Goal: Task Accomplishment & Management: Use online tool/utility

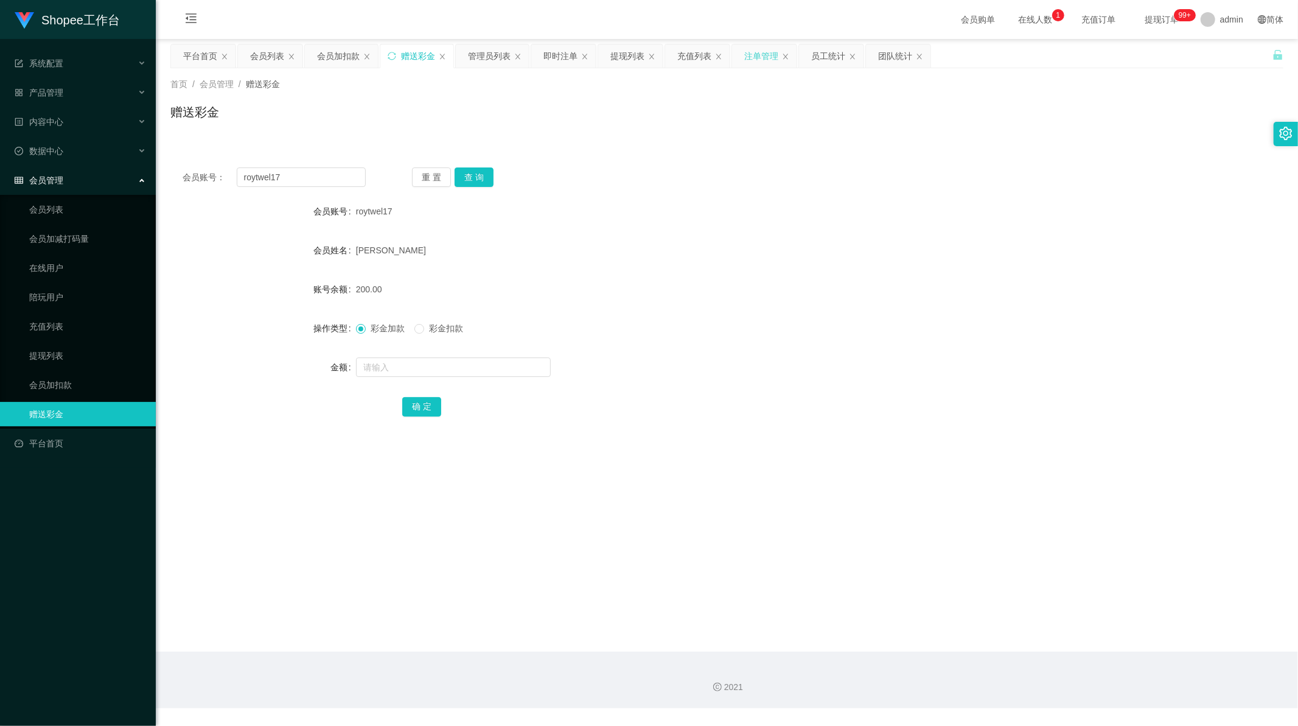
scroll to position [1, 0]
click at [624, 57] on div "提现列表" at bounding box center [628, 55] width 34 height 23
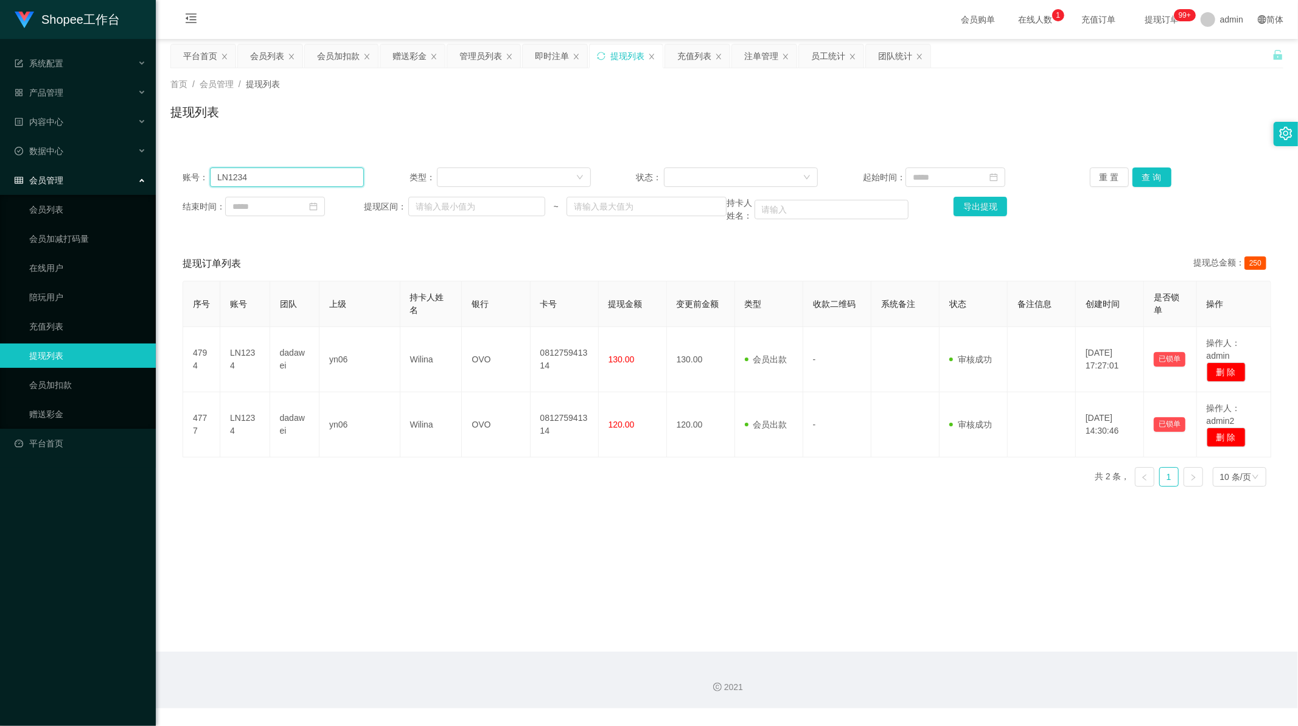
click at [273, 181] on input "LN1234" at bounding box center [287, 176] width 154 height 19
paste input "083111696279"
type input "083111696279"
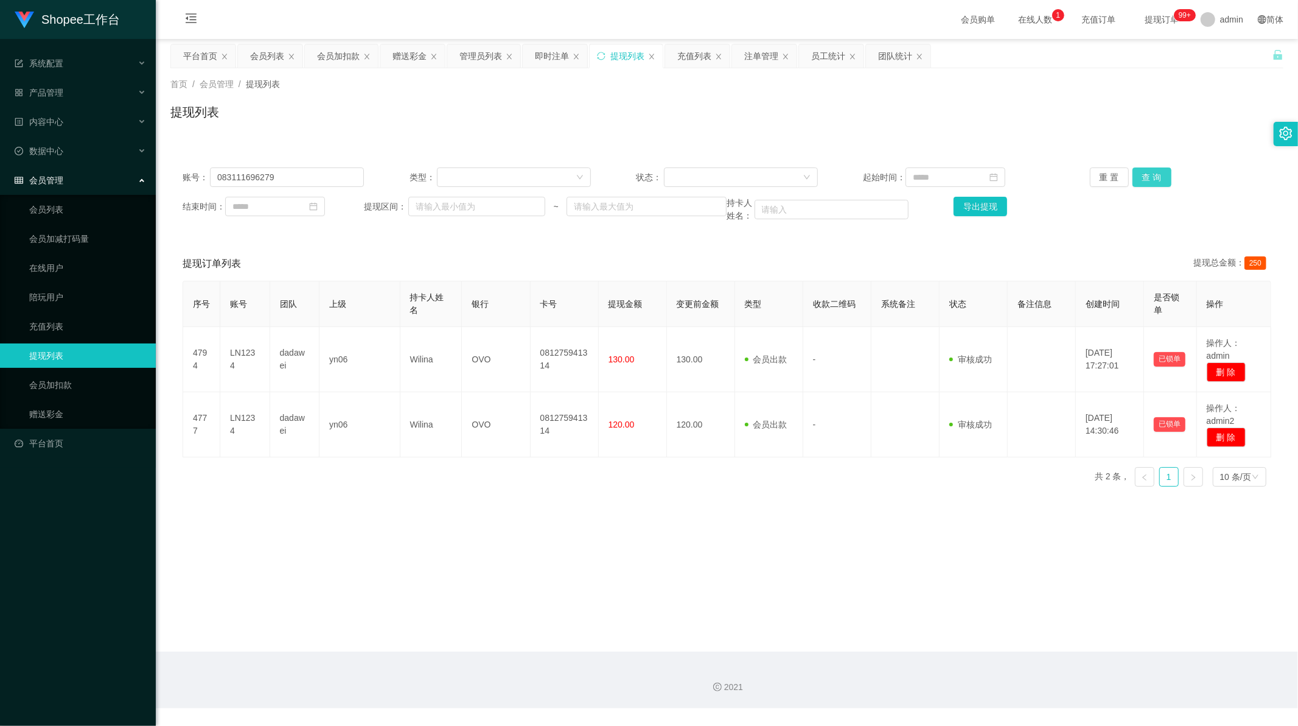
click at [1149, 174] on button "查 询" at bounding box center [1152, 176] width 39 height 19
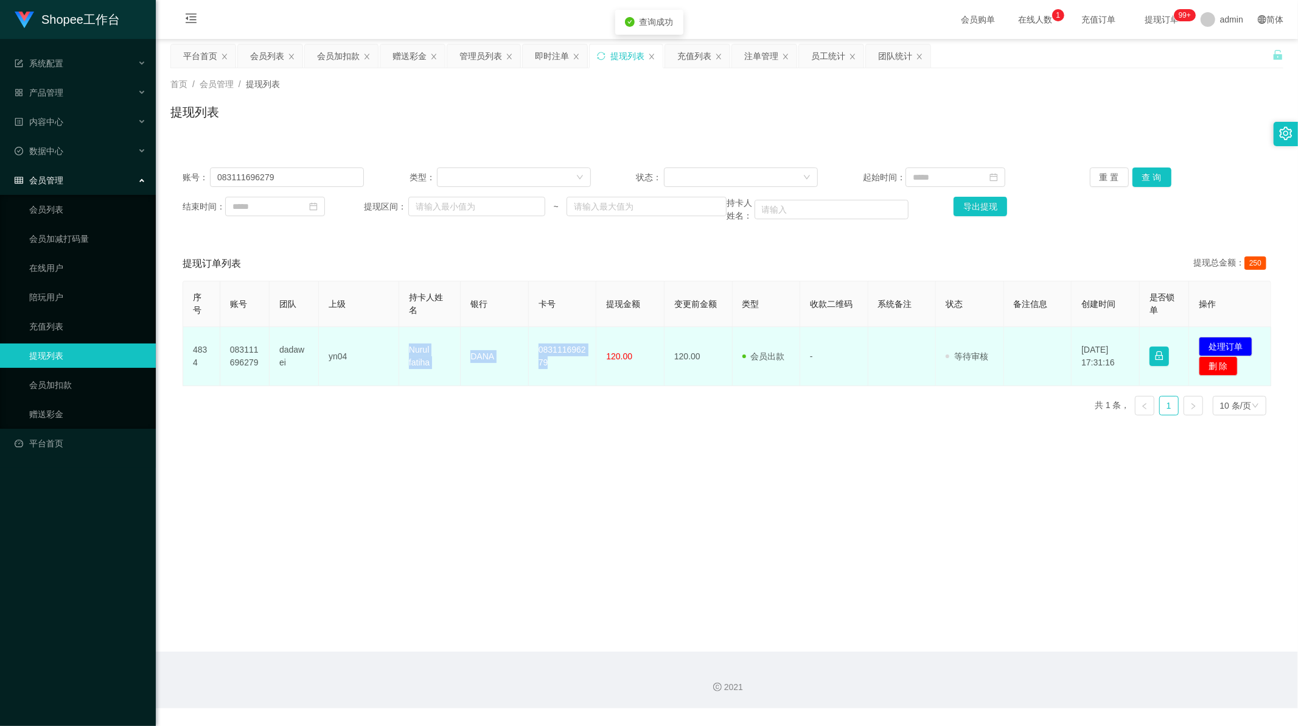
drag, startPoint x: 404, startPoint y: 350, endPoint x: 586, endPoint y: 357, distance: 182.8
click at [586, 357] on tr "4834 083111696279 dadawei yn04 Nurul [PERSON_NAME] 083111696279 120.00 120.00 会…" at bounding box center [727, 356] width 1088 height 59
copy tr "Nurul [PERSON_NAME] 083111696279"
click at [1222, 345] on button "处理订单" at bounding box center [1226, 346] width 54 height 19
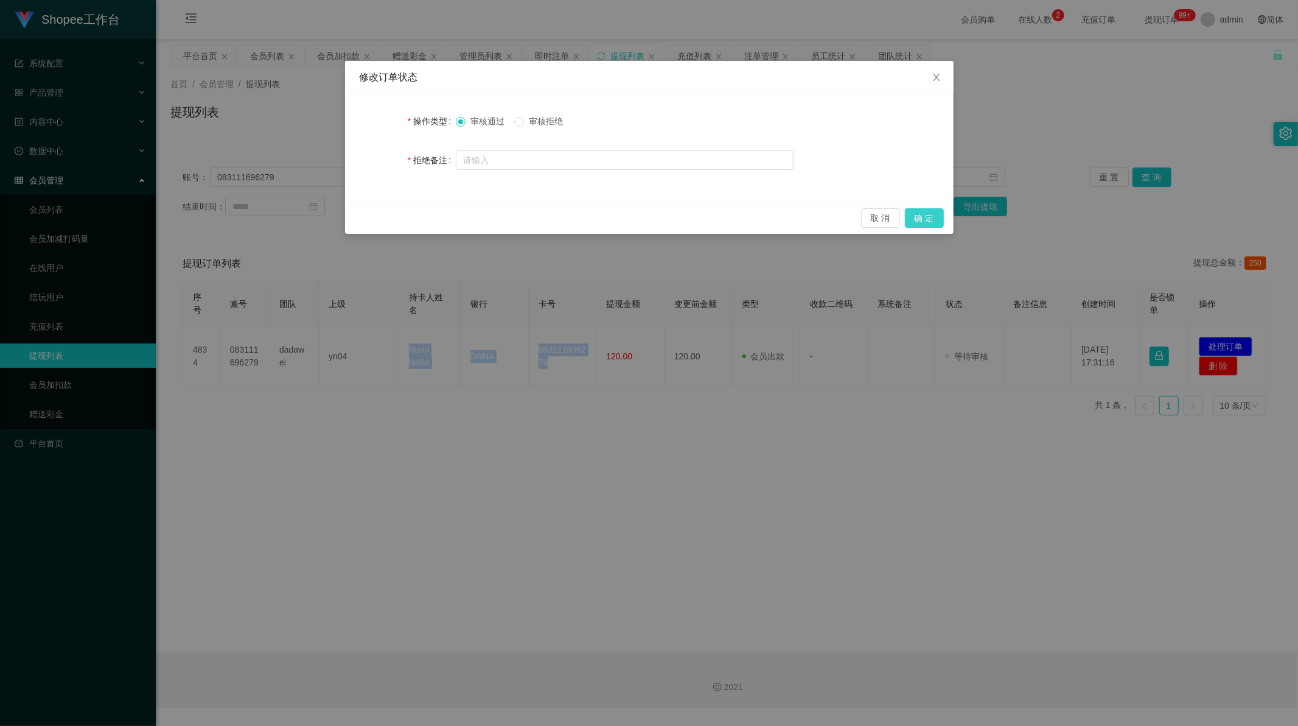
click at [937, 217] on button "确 定" at bounding box center [924, 217] width 39 height 19
